Goal: Check status: Check status

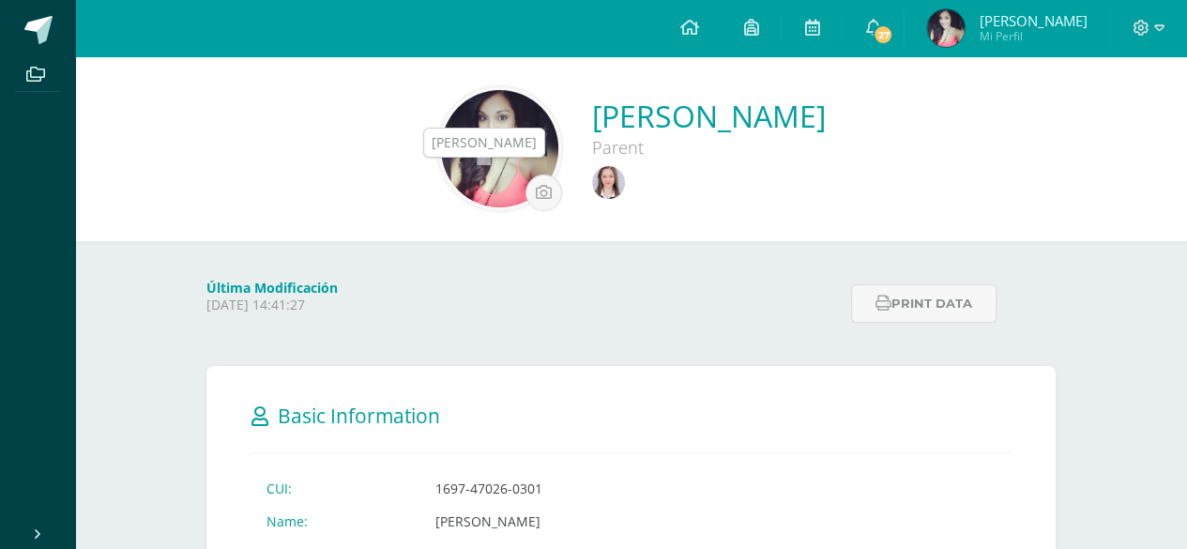
click at [592, 170] on img at bounding box center [608, 182] width 33 height 33
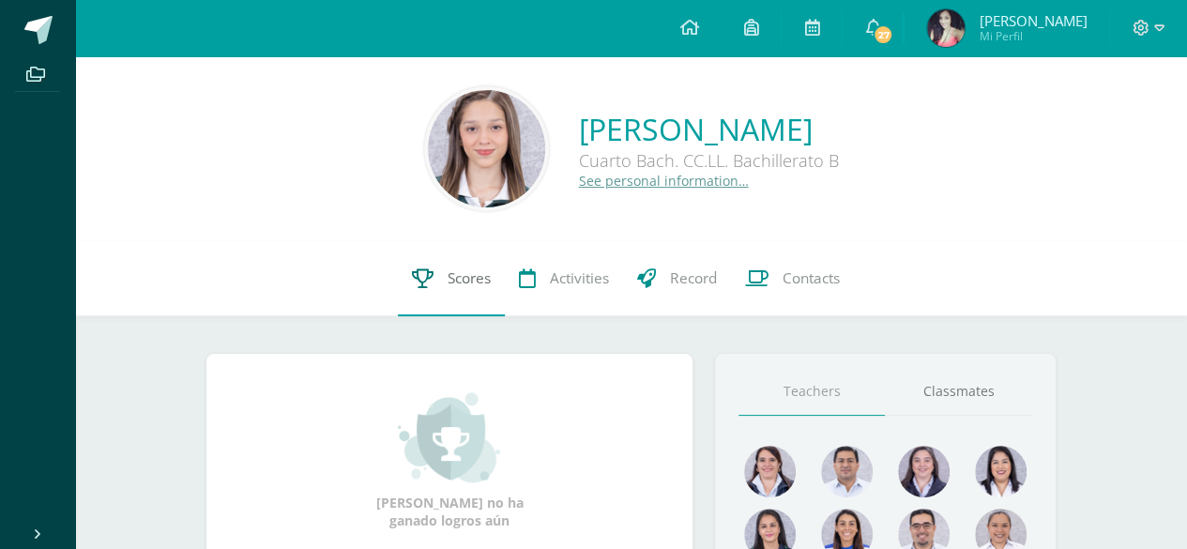
click at [456, 296] on link "Scores" at bounding box center [451, 278] width 107 height 75
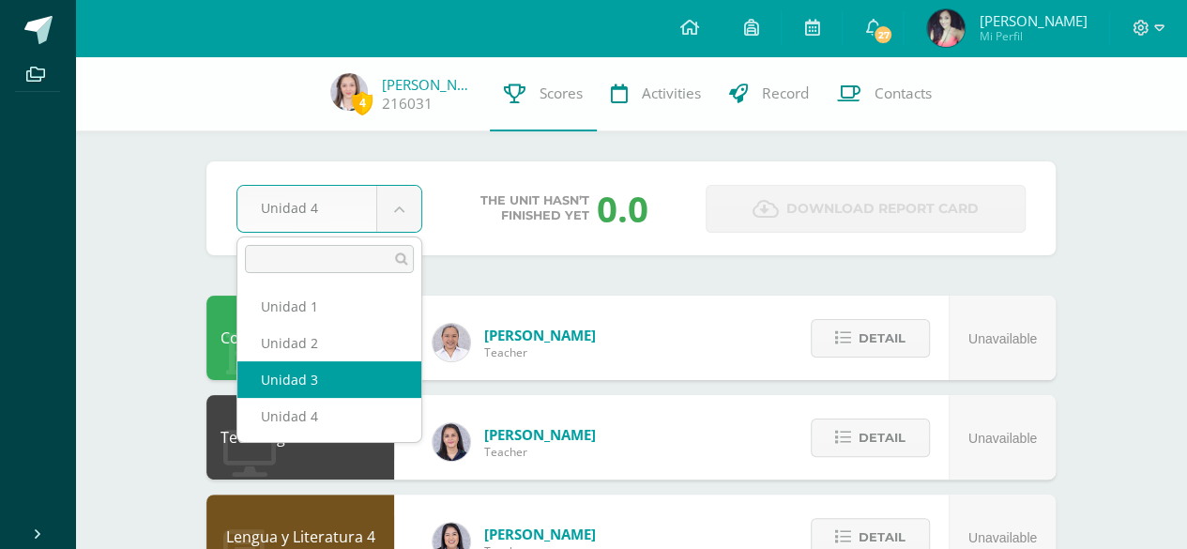
select select "Unidad 3"
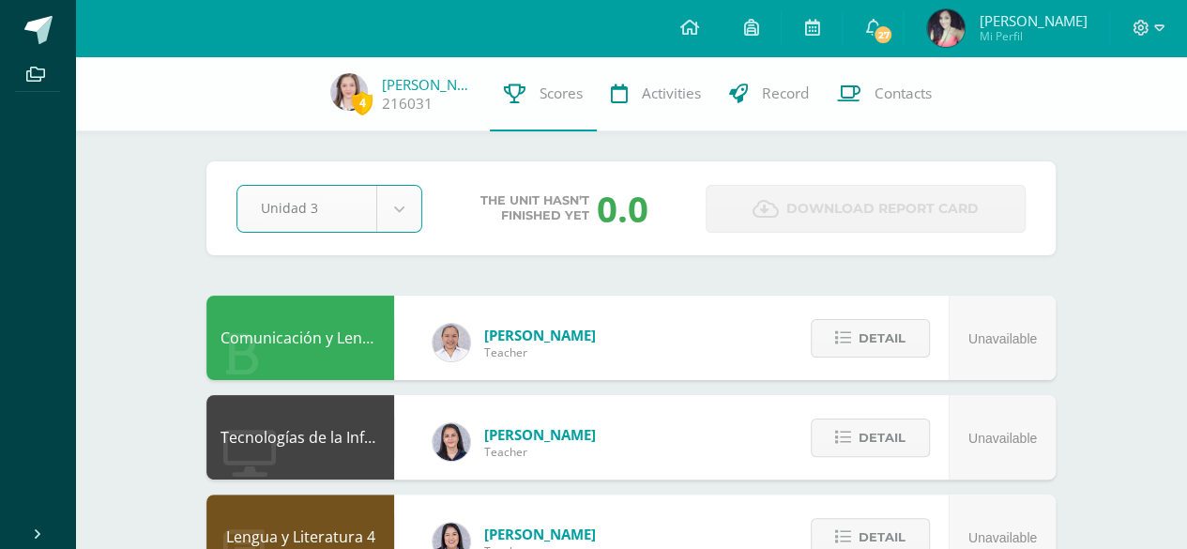
scroll to position [94, 0]
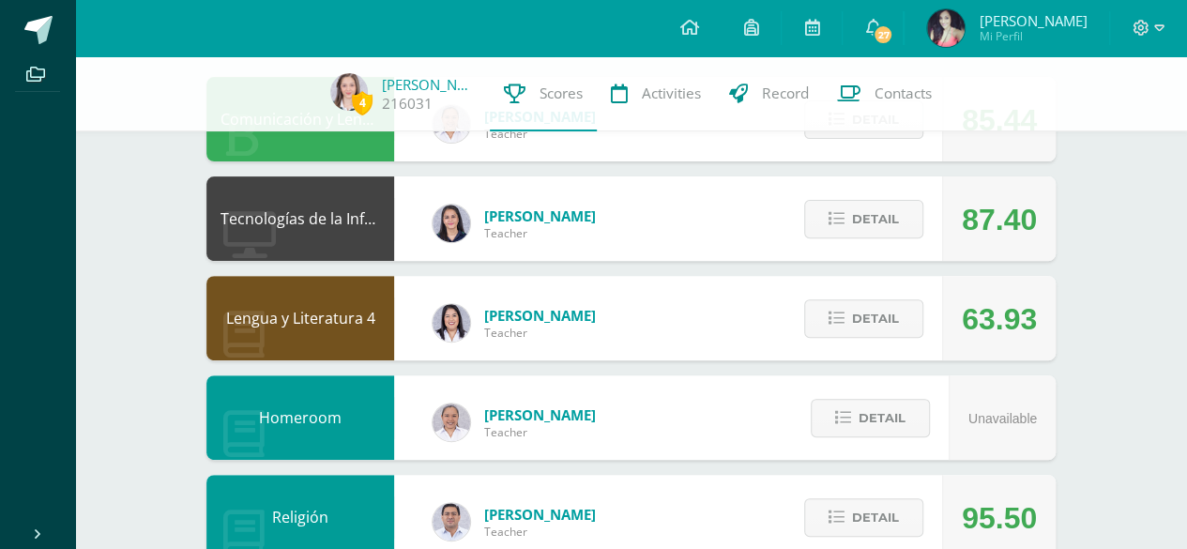
scroll to position [282, 0]
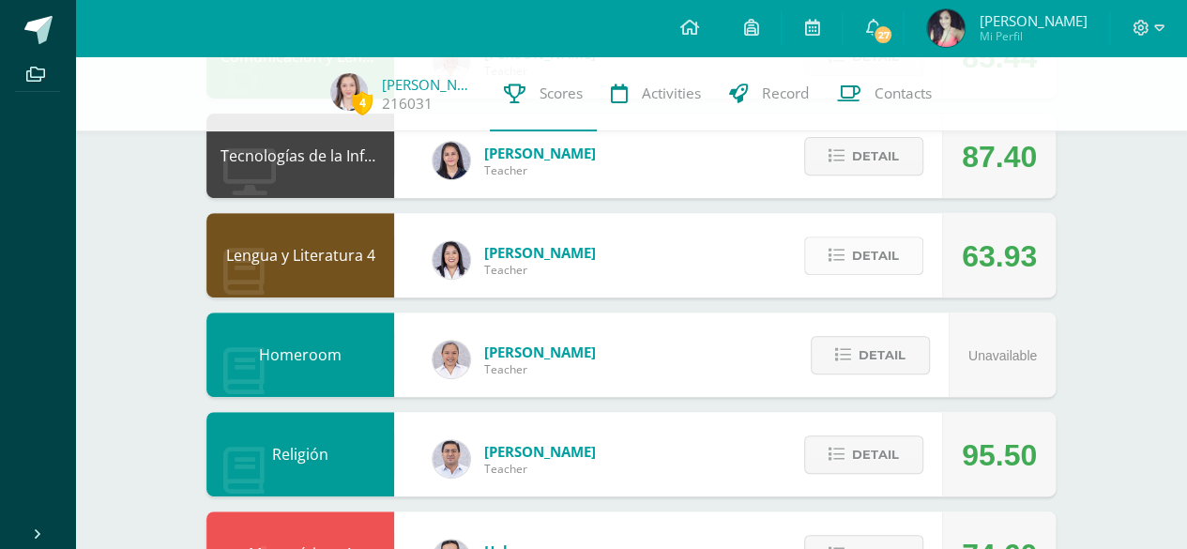
click at [888, 275] on button "Detail" at bounding box center [863, 256] width 119 height 38
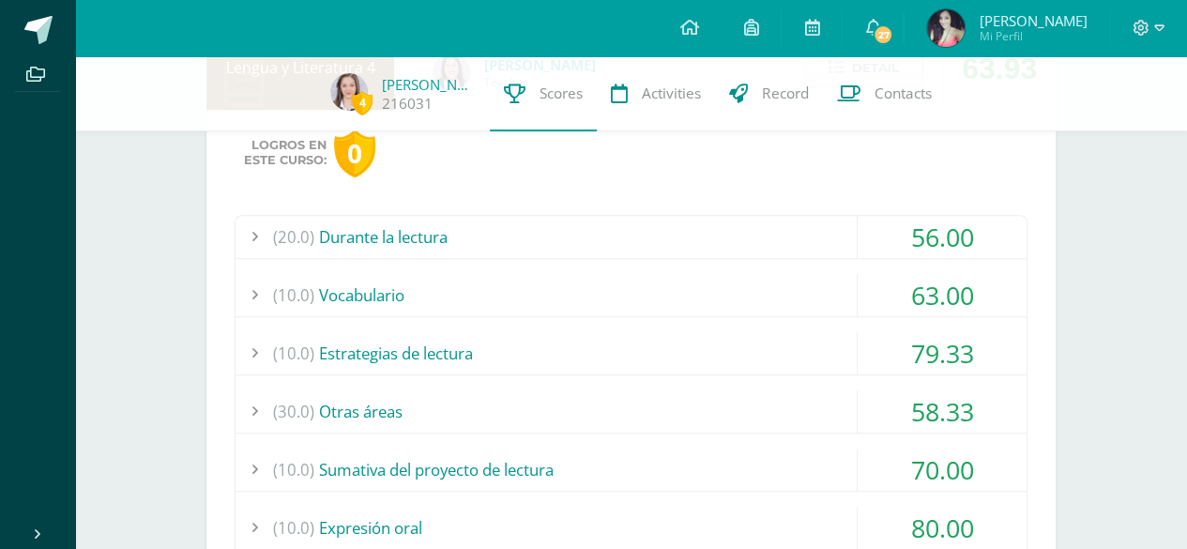
scroll to position [563, 0]
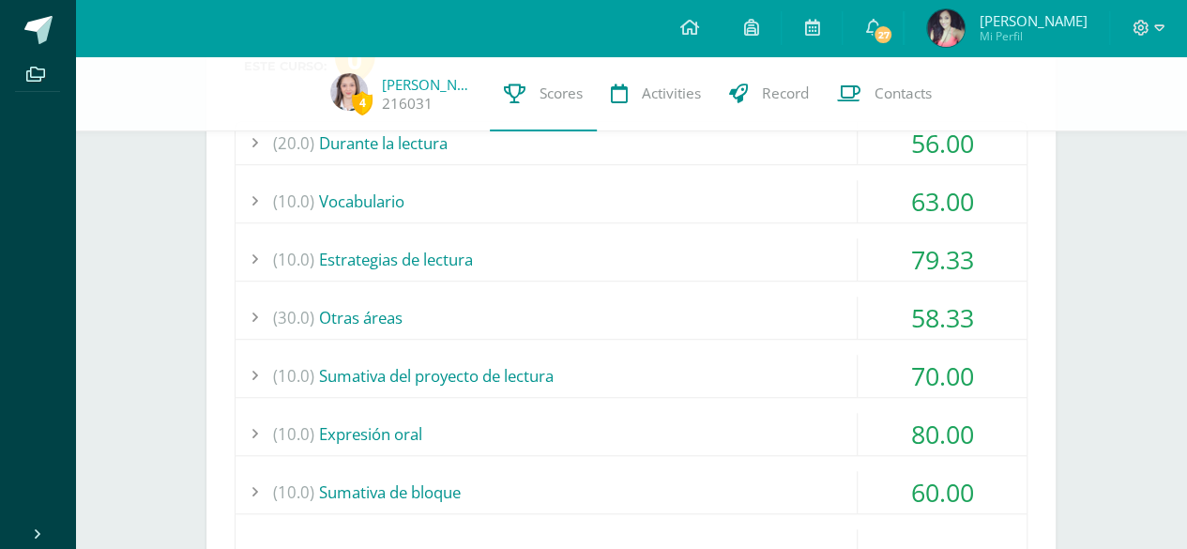
click at [659, 307] on div "(30.0) Otras áreas" at bounding box center [631, 318] width 791 height 42
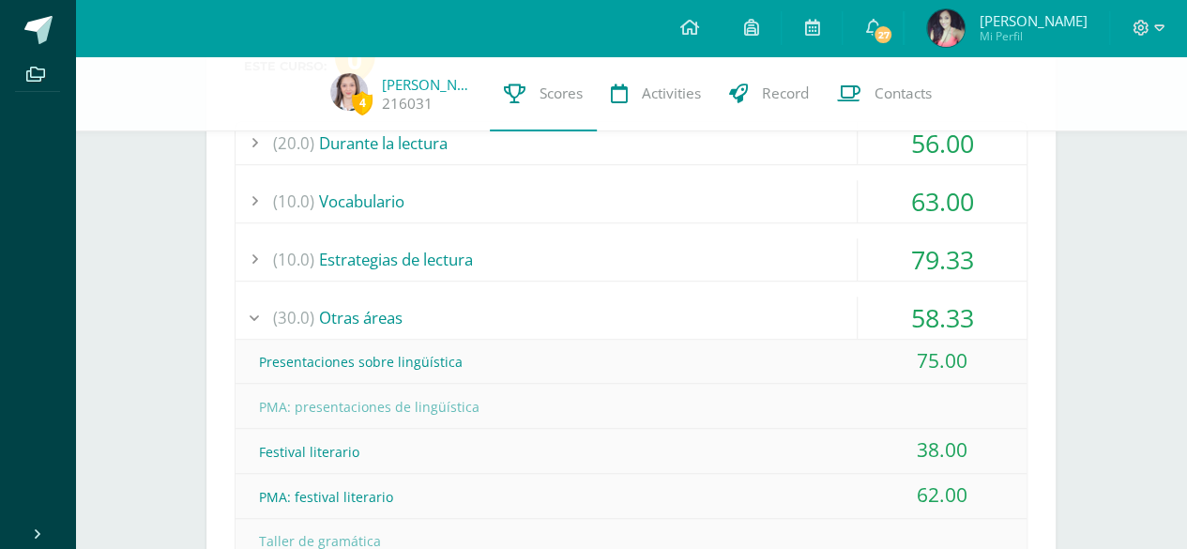
click at [659, 307] on div "(30.0) Otras áreas" at bounding box center [631, 318] width 791 height 42
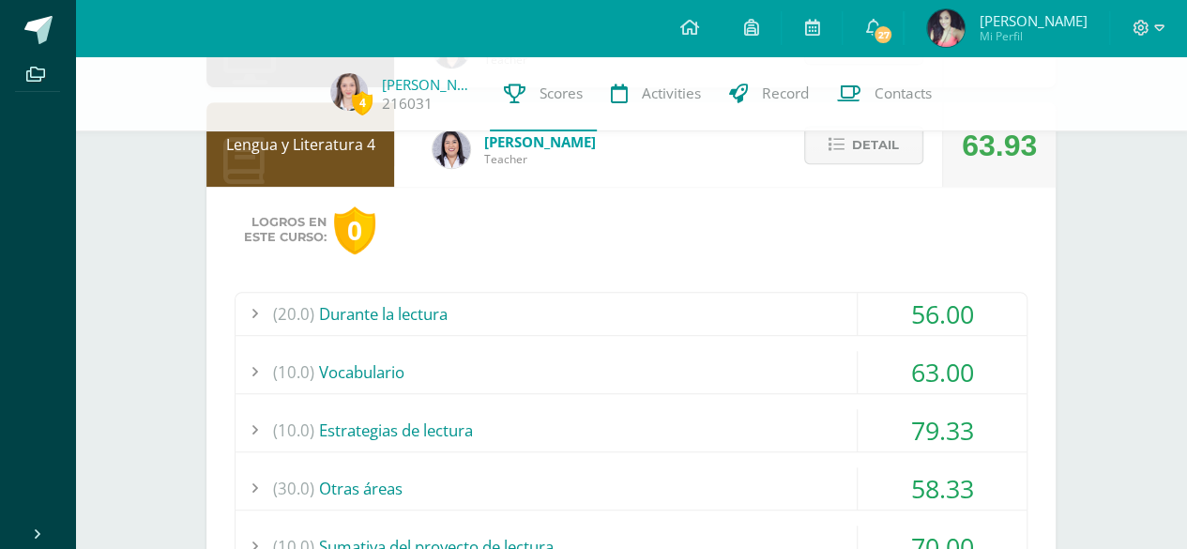
scroll to position [375, 0]
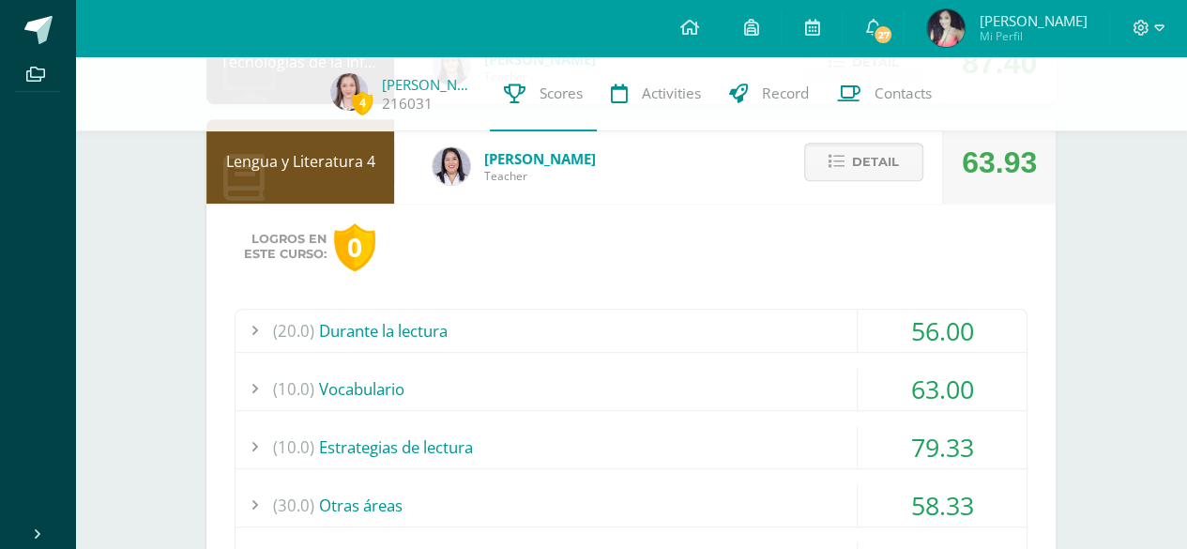
click at [661, 323] on div "(20.0) Durante la lectura" at bounding box center [631, 331] width 791 height 42
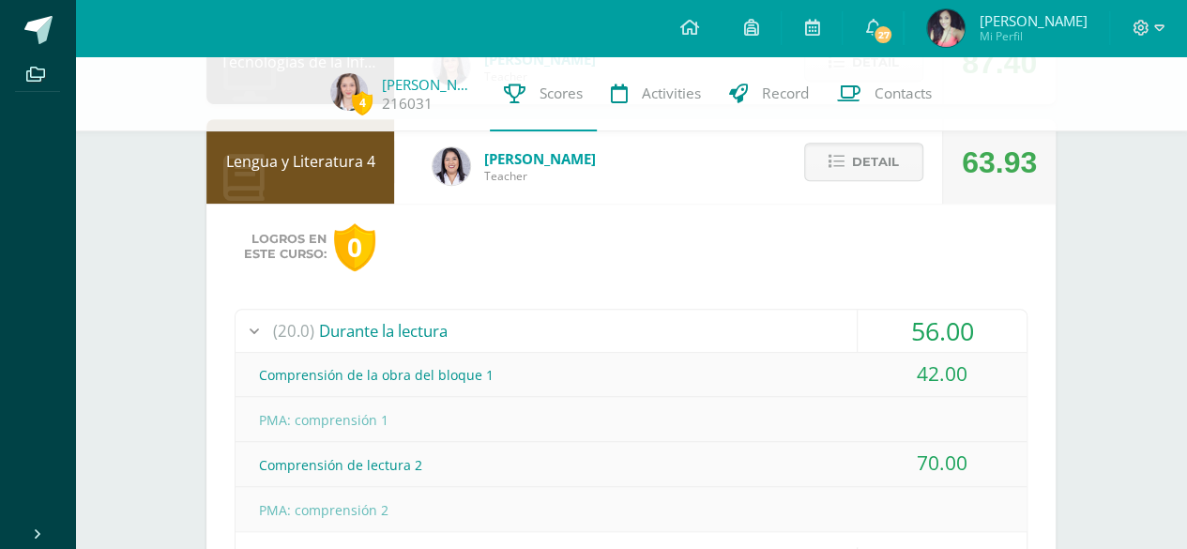
click at [918, 193] on div "Detail" at bounding box center [859, 161] width 166 height 84
click at [899, 178] on button "Detail" at bounding box center [863, 162] width 119 height 38
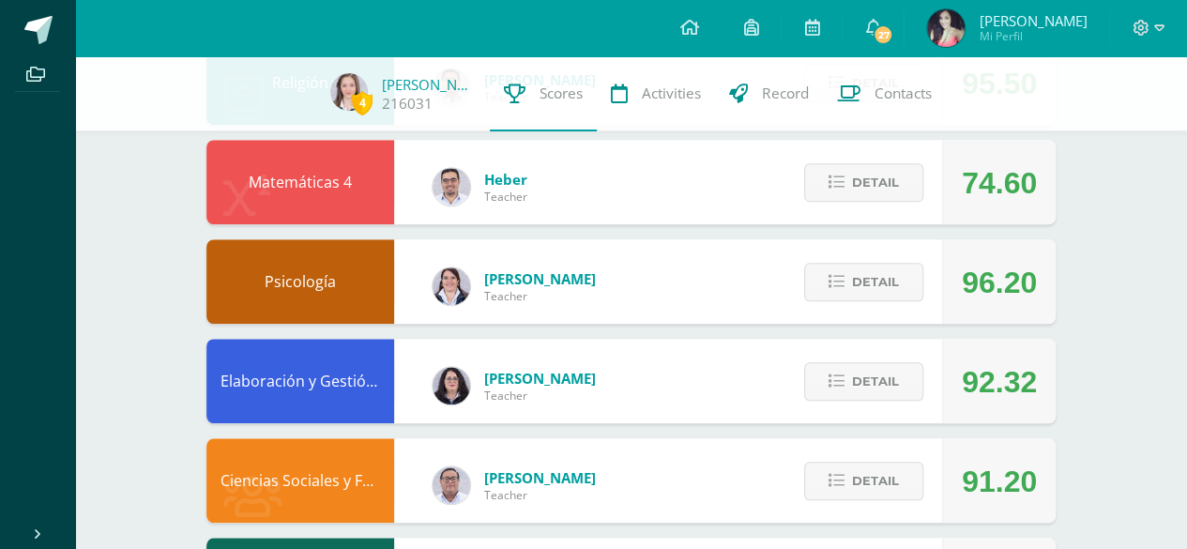
scroll to position [657, 0]
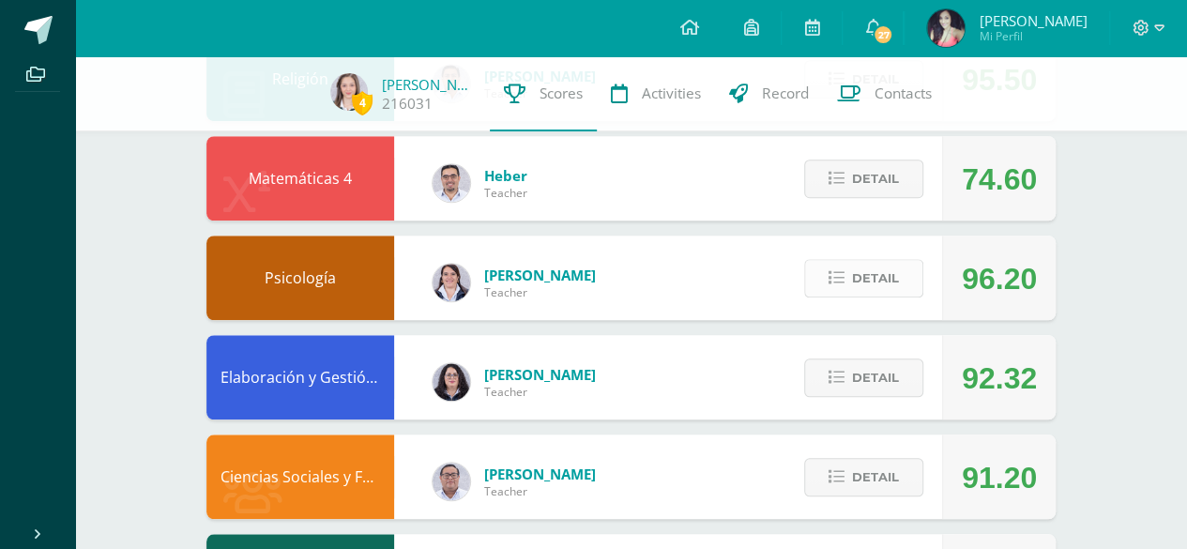
click at [894, 281] on span "Detail" at bounding box center [875, 278] width 47 height 35
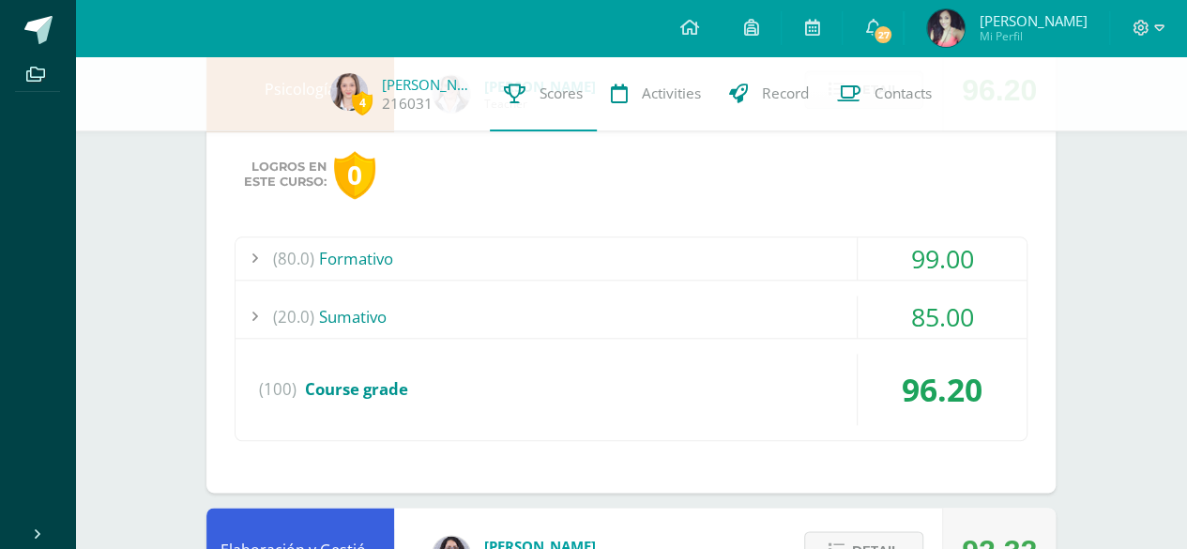
scroll to position [845, 0]
click at [779, 236] on div "Logros en este curso: 0 (80.0) Formativo 99.00 Laboratorio disección del cerebro" at bounding box center [630, 312] width 849 height 361
click at [773, 259] on div "(80.0) Formativo" at bounding box center [631, 259] width 791 height 42
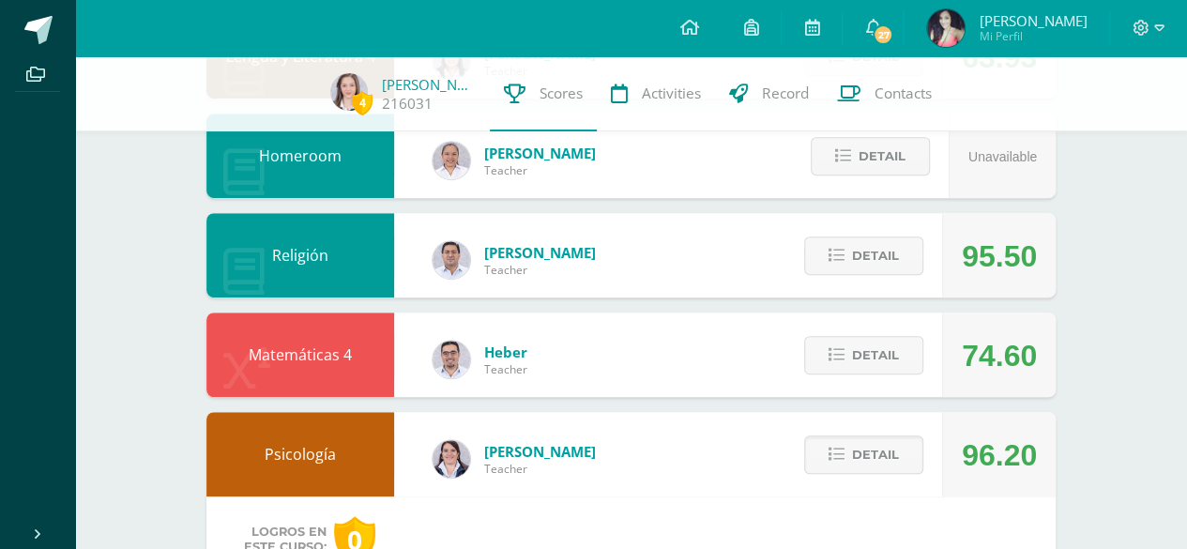
scroll to position [469, 0]
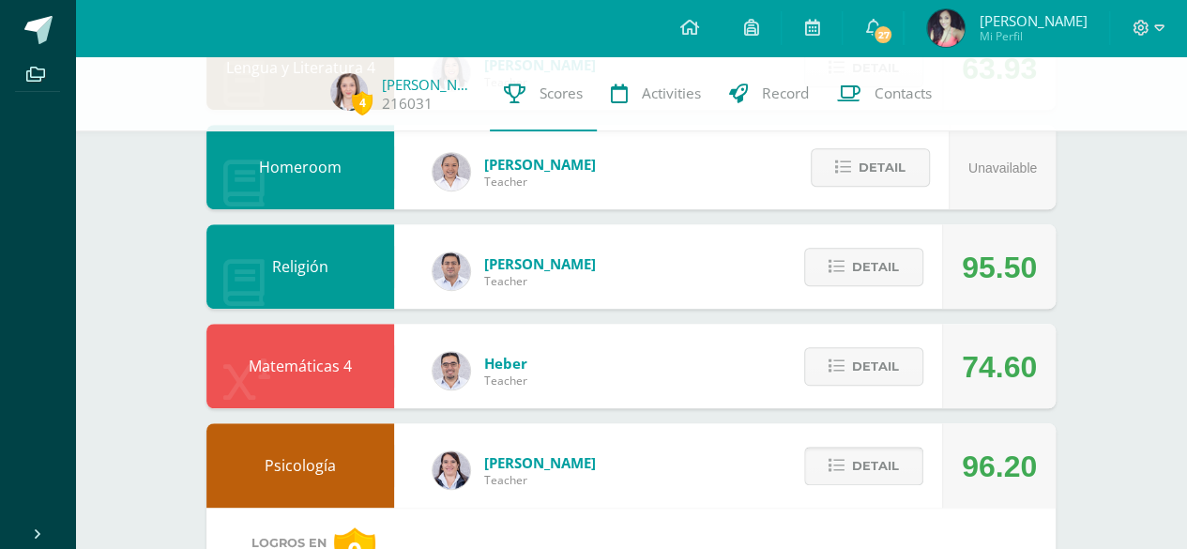
click at [874, 461] on span "Detail" at bounding box center [875, 466] width 47 height 35
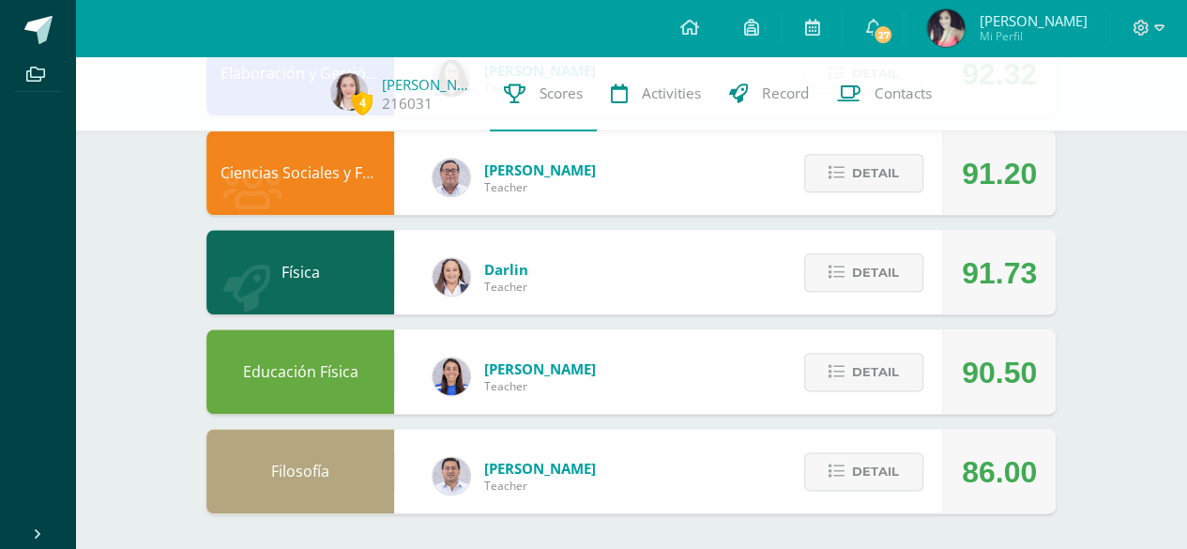
scroll to position [963, 0]
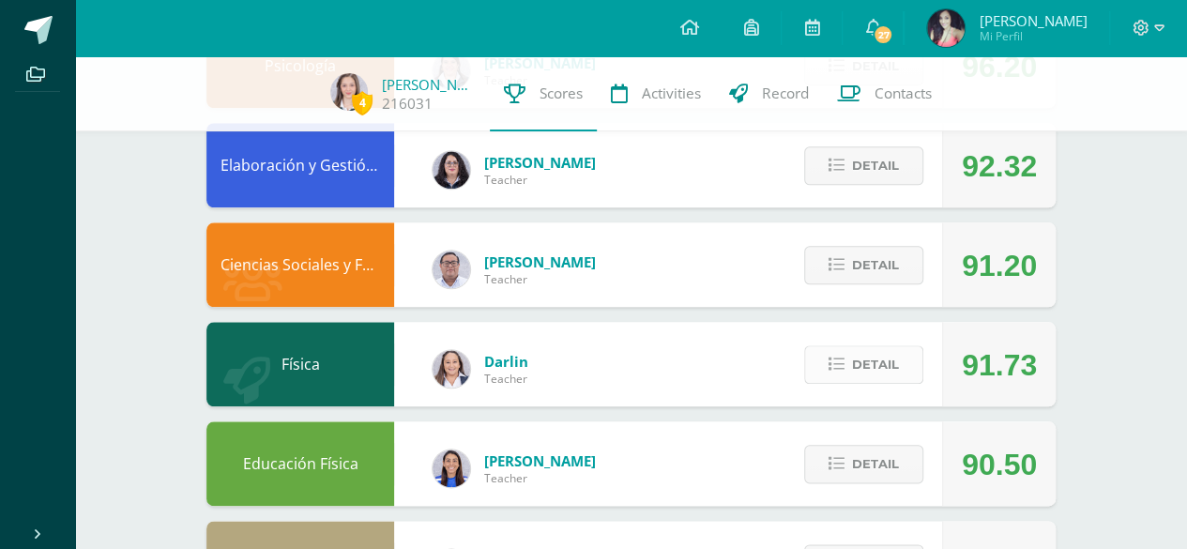
click at [879, 349] on span "Detail" at bounding box center [875, 364] width 47 height 35
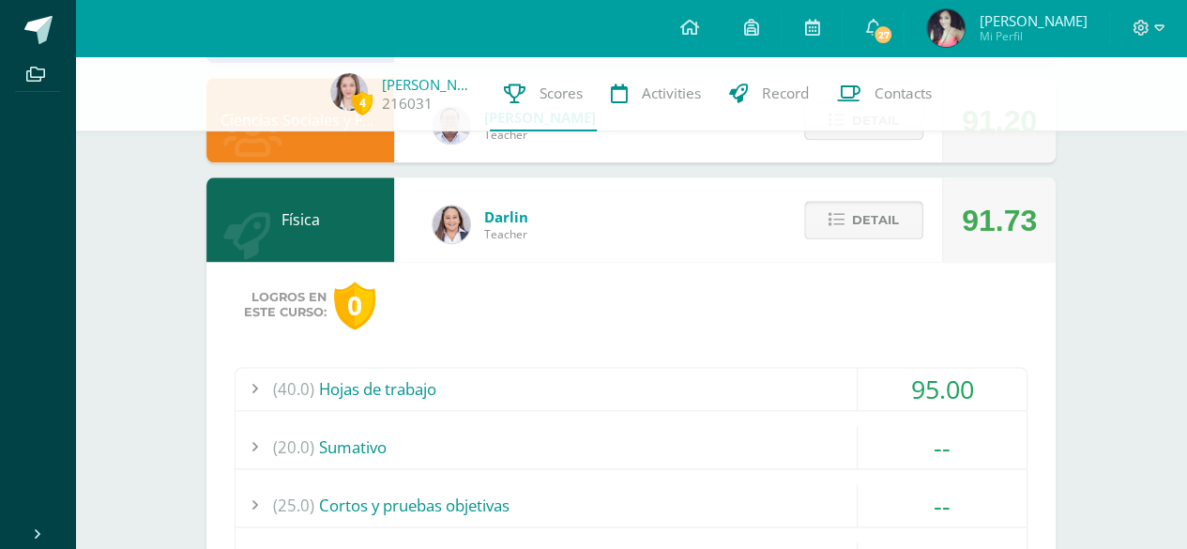
scroll to position [1057, 0]
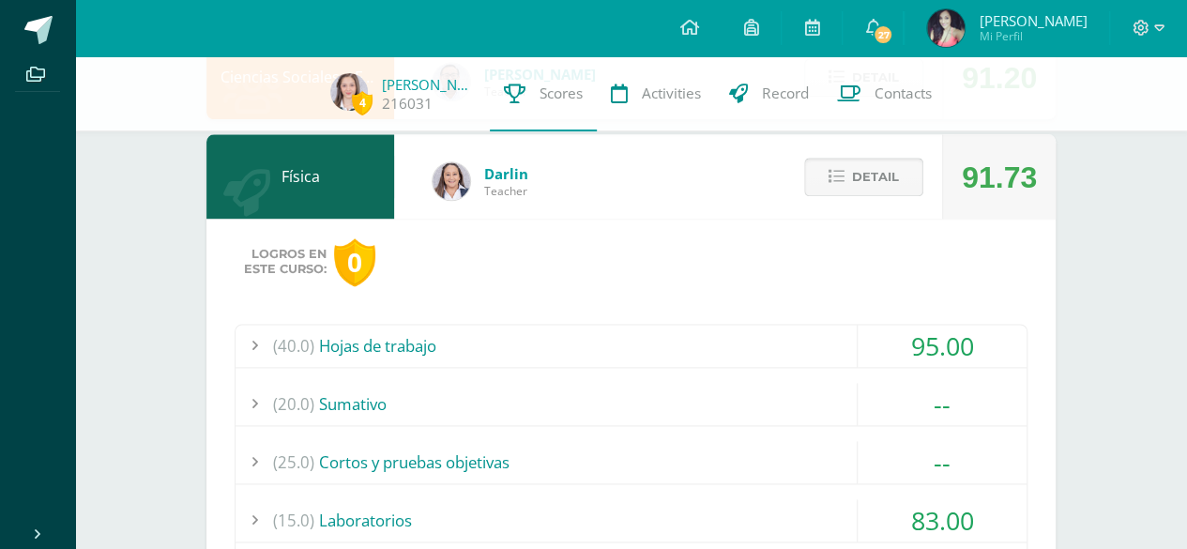
click at [884, 189] on span "Detail" at bounding box center [875, 177] width 47 height 35
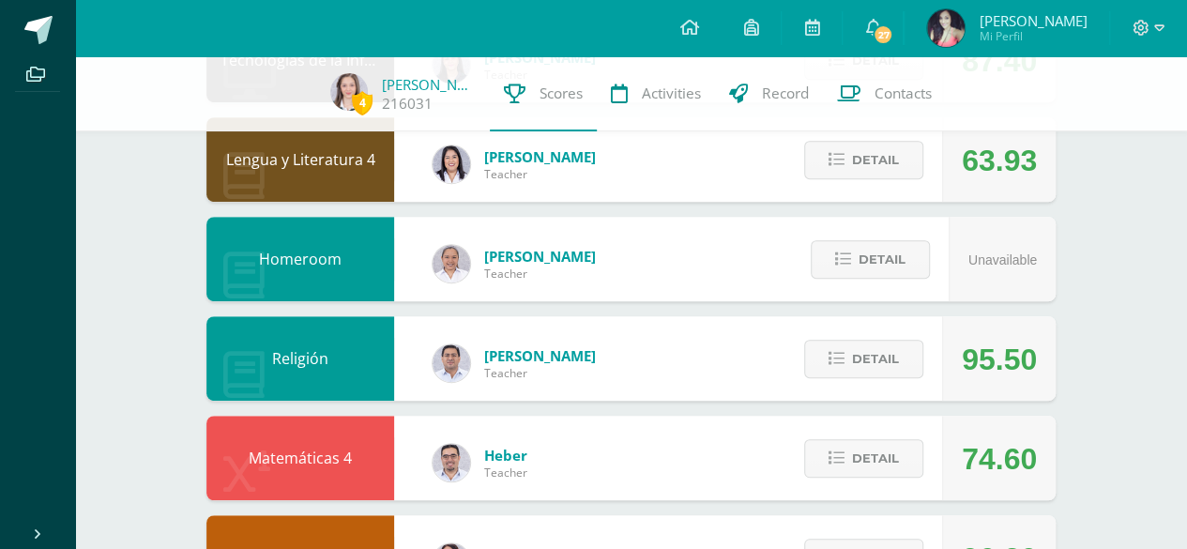
scroll to position [400, 0]
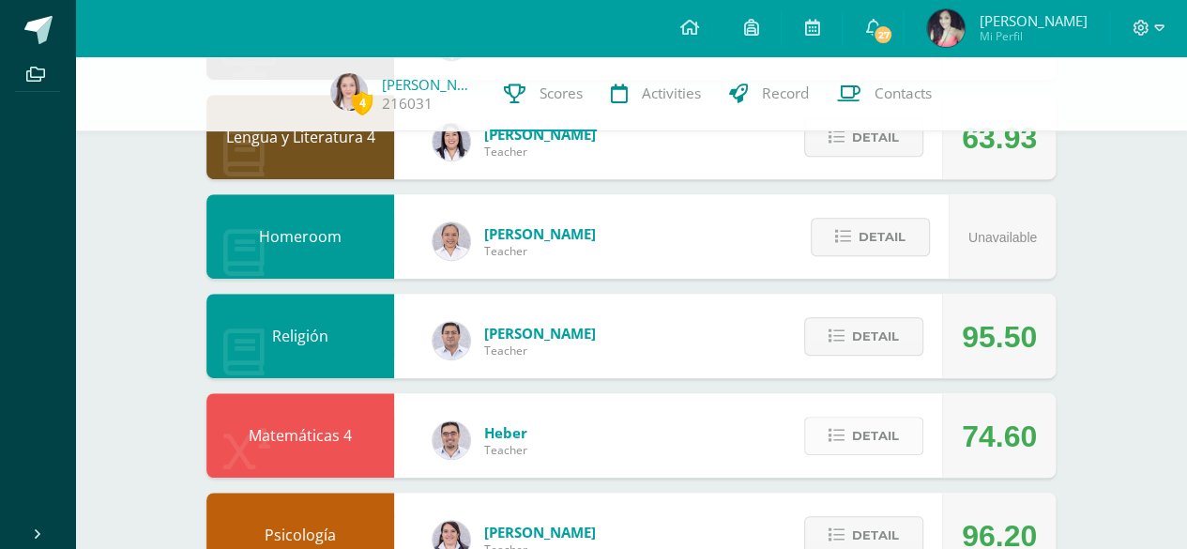
click at [880, 425] on span "Detail" at bounding box center [875, 436] width 47 height 35
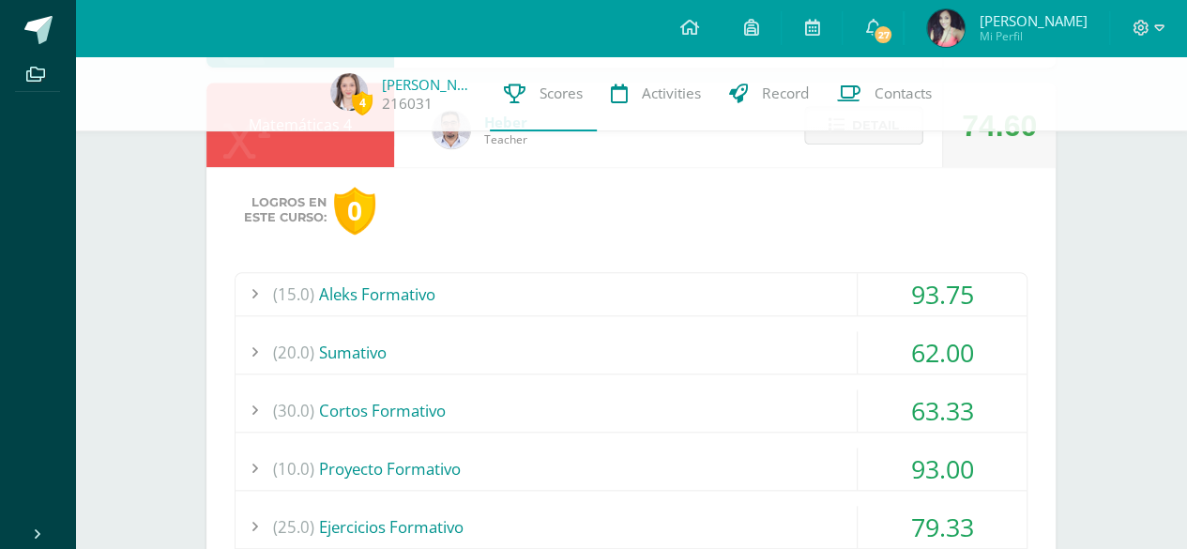
scroll to position [775, 0]
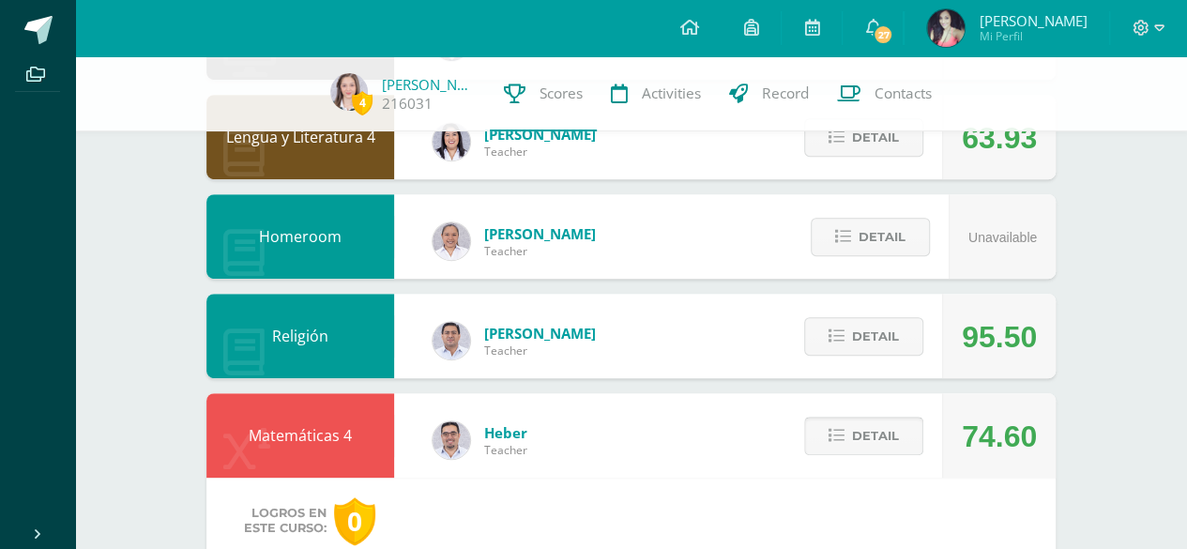
click at [880, 433] on span "Detail" at bounding box center [875, 436] width 47 height 35
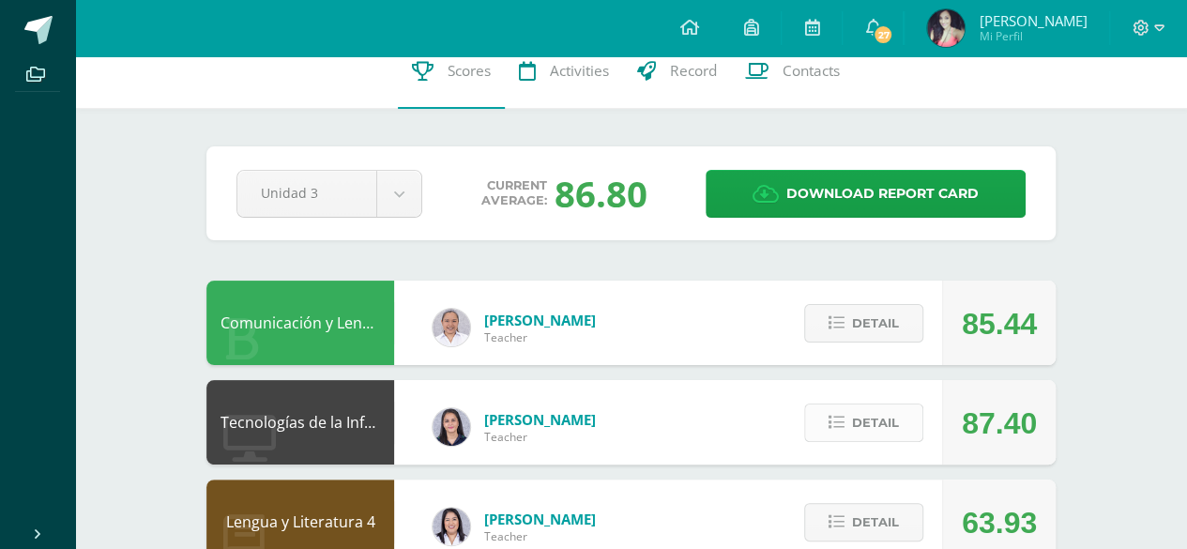
scroll to position [0, 0]
